Goal: Task Accomplishment & Management: Manage account settings

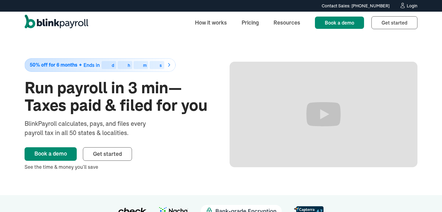
click at [407, 8] on link "Login" at bounding box center [409, 5] width 18 height 7
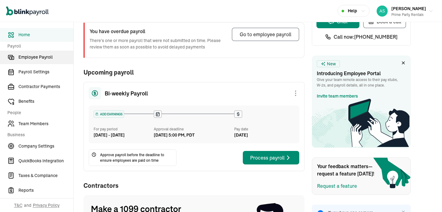
click at [41, 53] on link "Employee Payroll" at bounding box center [36, 58] width 73 height 14
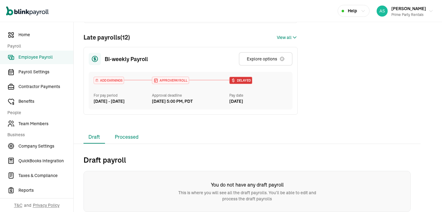
click at [138, 140] on li "Processed" at bounding box center [126, 137] width 33 height 13
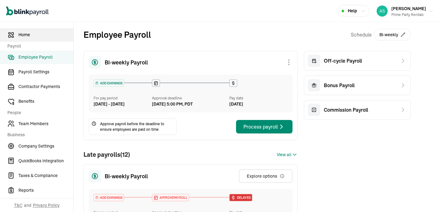
click at [36, 37] on span "Home" at bounding box center [45, 35] width 55 height 6
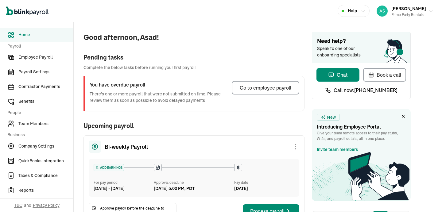
click at [405, 116] on icon at bounding box center [403, 116] width 5 height 5
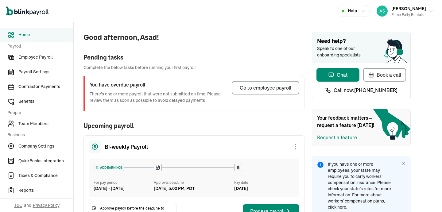
click at [404, 164] on icon at bounding box center [403, 163] width 5 height 5
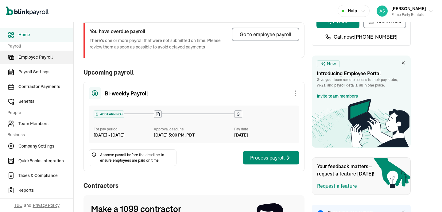
click at [41, 53] on link "Employee Payroll" at bounding box center [36, 58] width 73 height 14
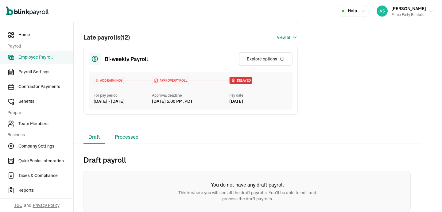
click at [138, 140] on li "Processed" at bounding box center [126, 137] width 33 height 13
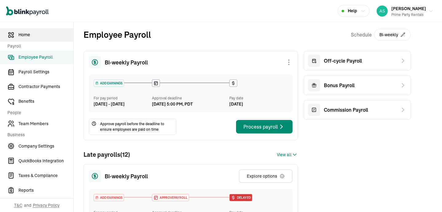
click at [36, 37] on span "Home" at bounding box center [45, 35] width 55 height 6
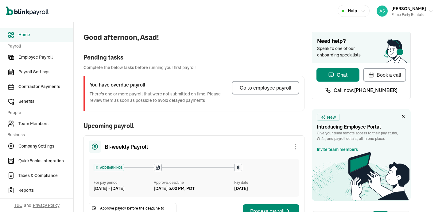
click at [405, 116] on icon at bounding box center [403, 116] width 5 height 5
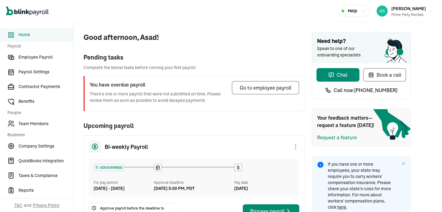
click at [404, 164] on icon at bounding box center [403, 163] width 5 height 5
